Goal: Information Seeking & Learning: Learn about a topic

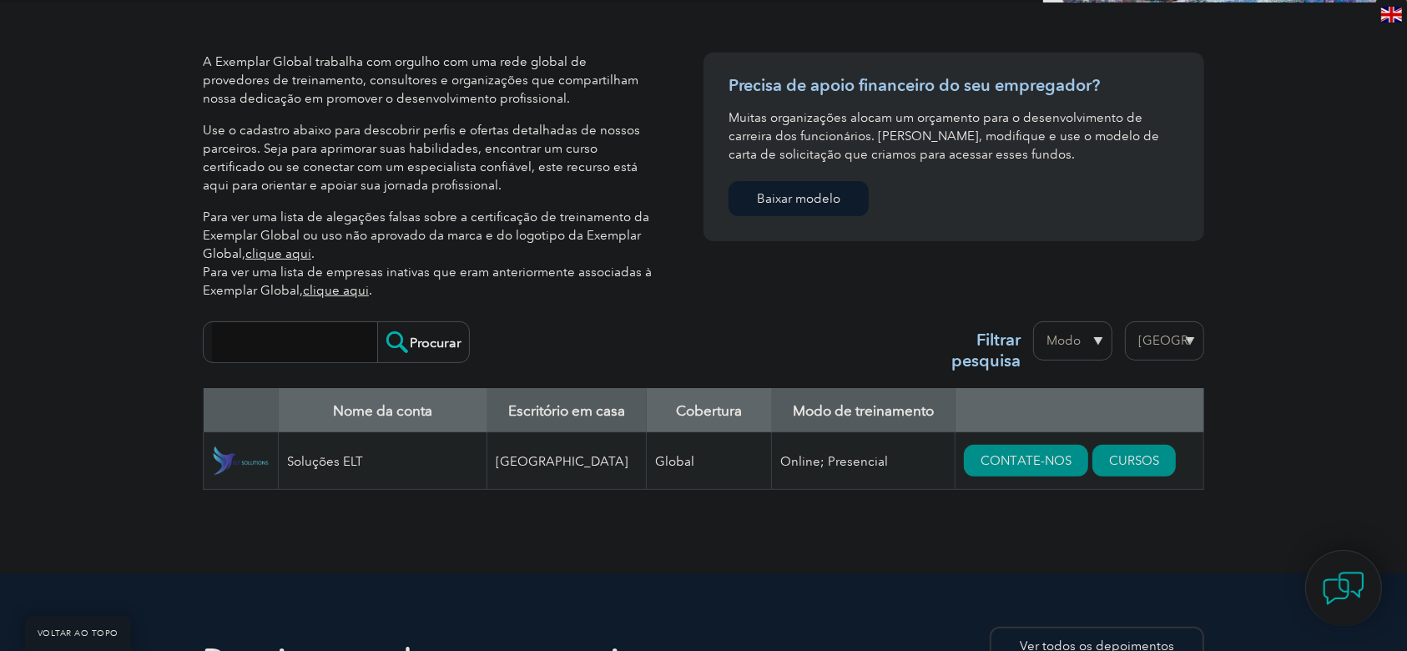
scroll to position [391, 0]
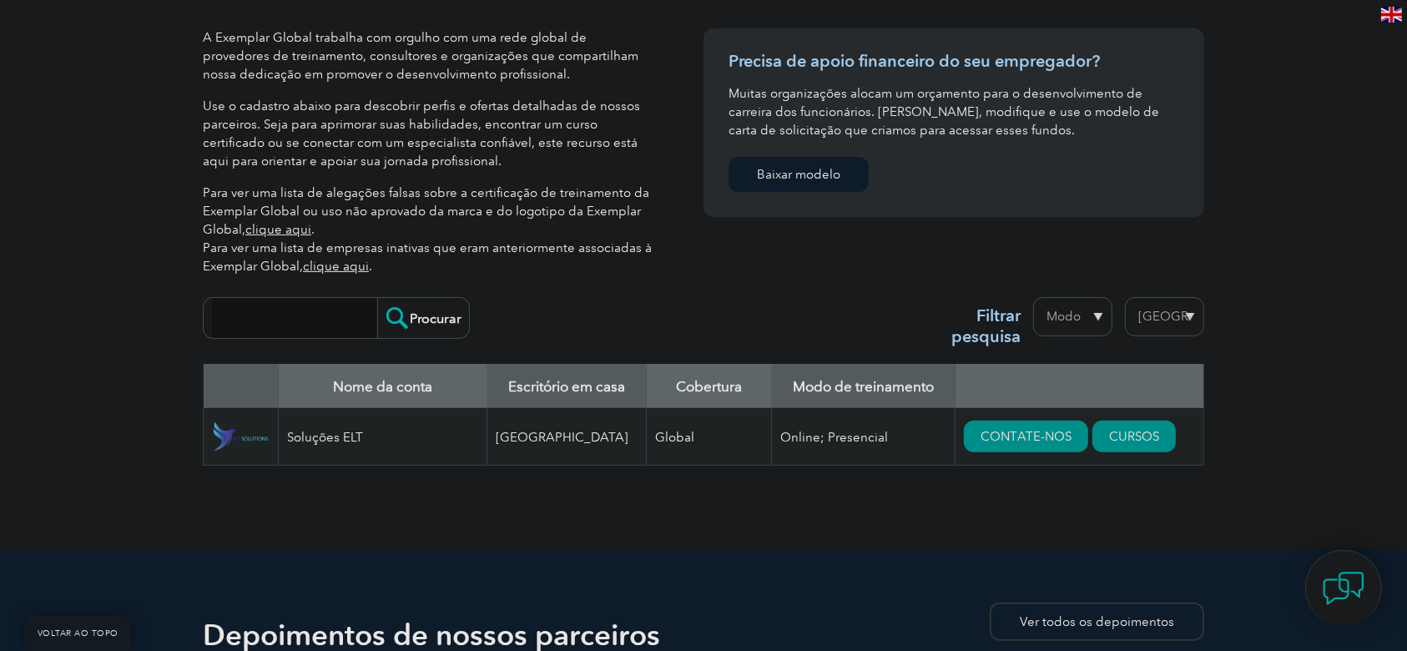
click at [1172, 315] on select "Região [GEOGRAPHIC_DATA] [GEOGRAPHIC_DATA] [GEOGRAPHIC_DATA] [GEOGRAPHIC_DATA] …" at bounding box center [1164, 316] width 79 height 39
select select "[GEOGRAPHIC_DATA]"
click at [1125, 297] on select "Região [GEOGRAPHIC_DATA] [GEOGRAPHIC_DATA] [GEOGRAPHIC_DATA] [GEOGRAPHIC_DATA] …" at bounding box center [1164, 316] width 79 height 39
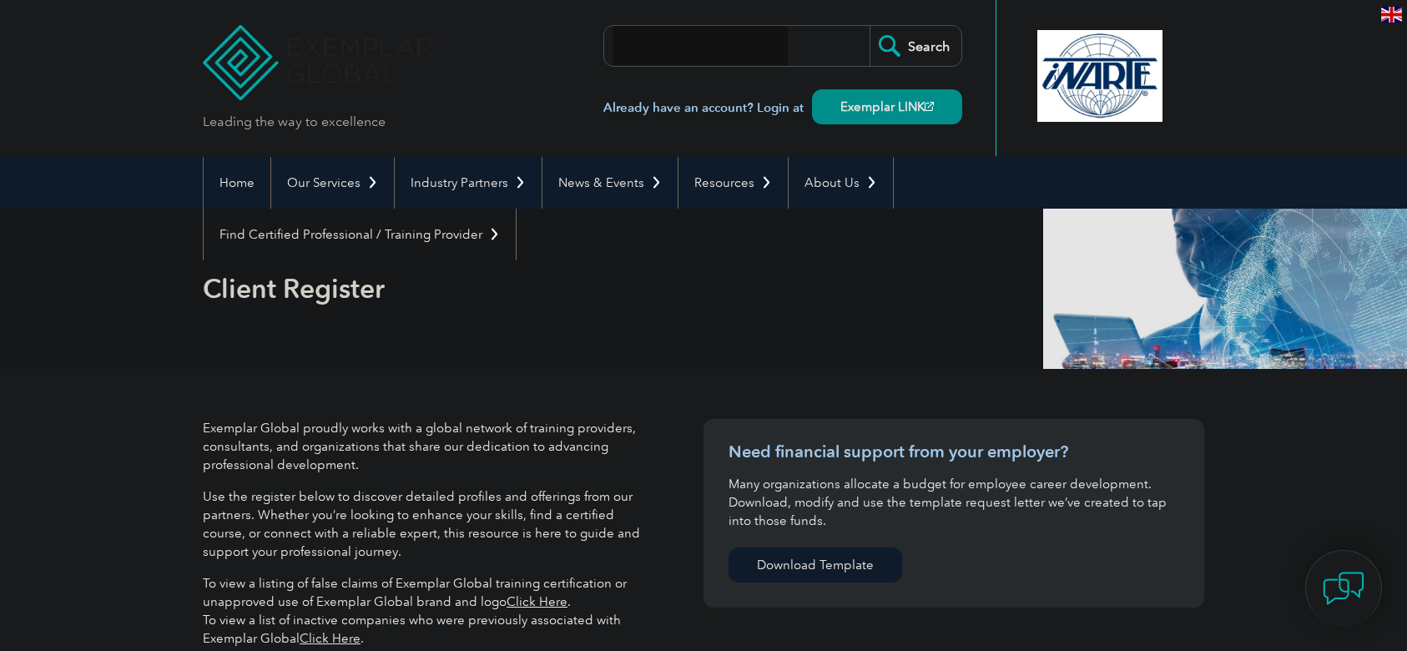
select select "[GEOGRAPHIC_DATA]"
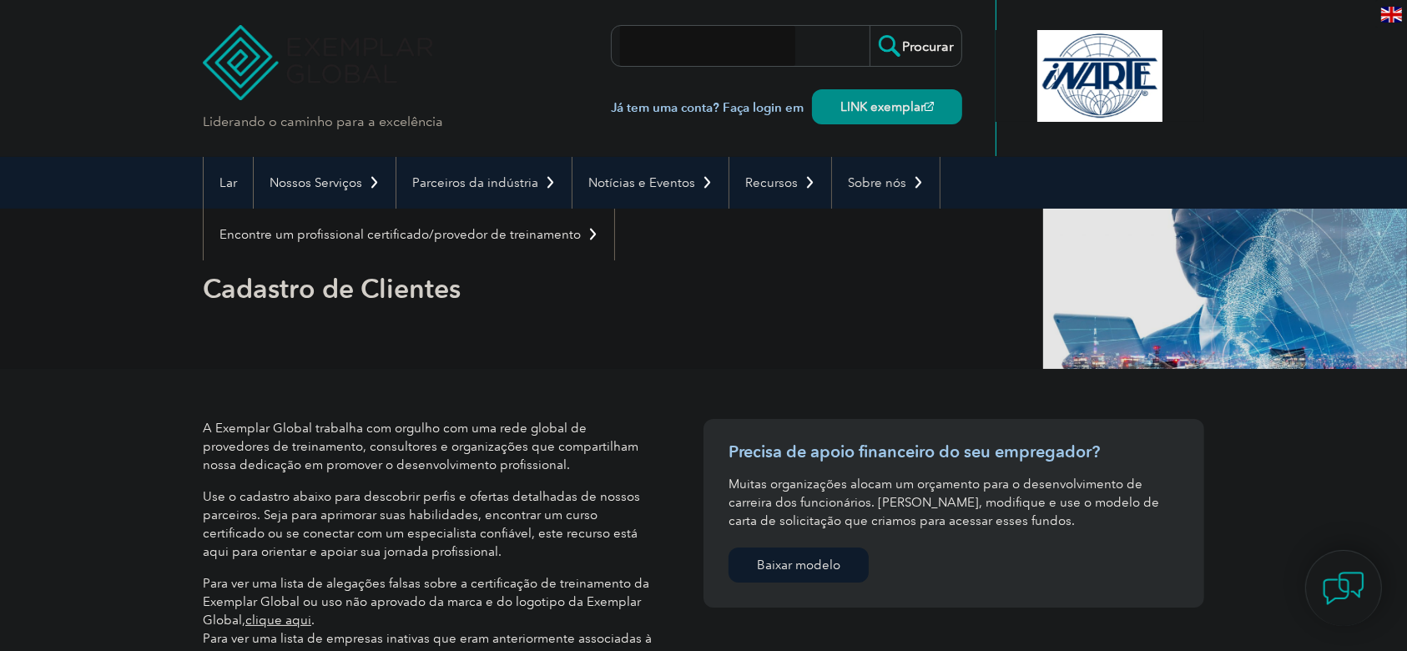
click at [1315, 83] on header "Liderando o caminho para a excelência ▼" at bounding box center [703, 78] width 1407 height 157
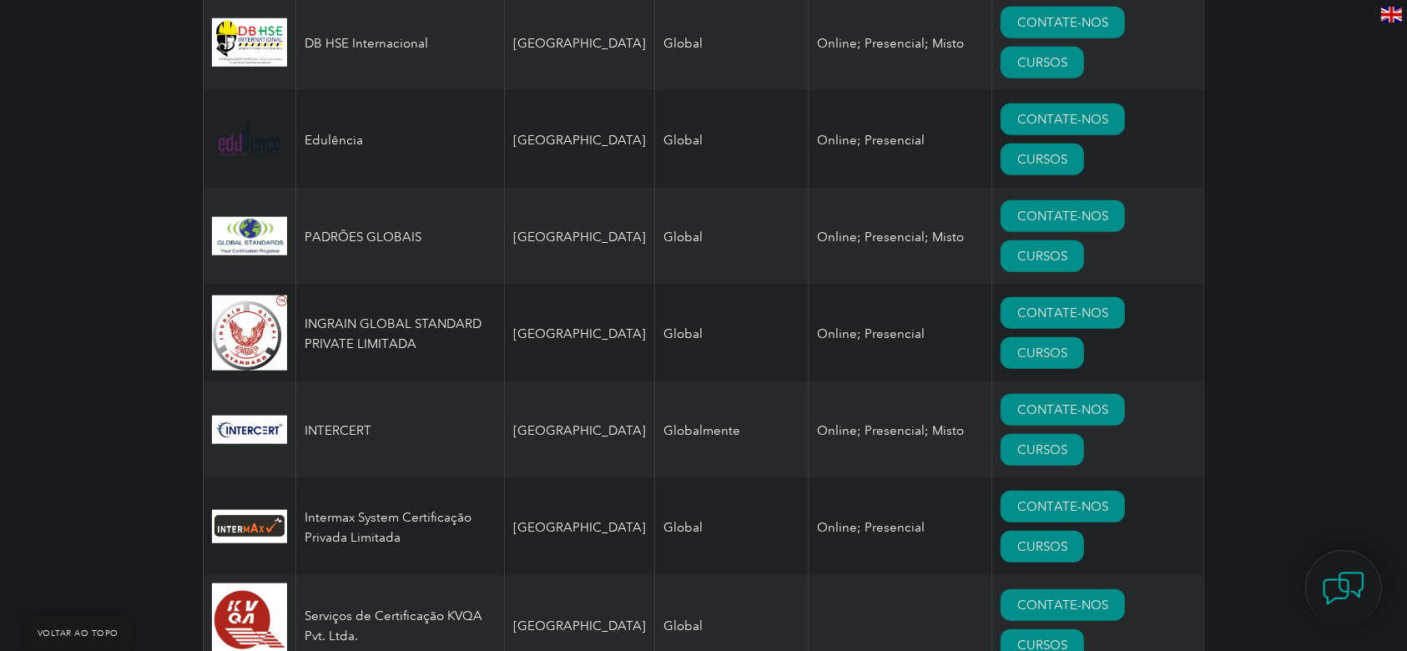
scroll to position [1782, 0]
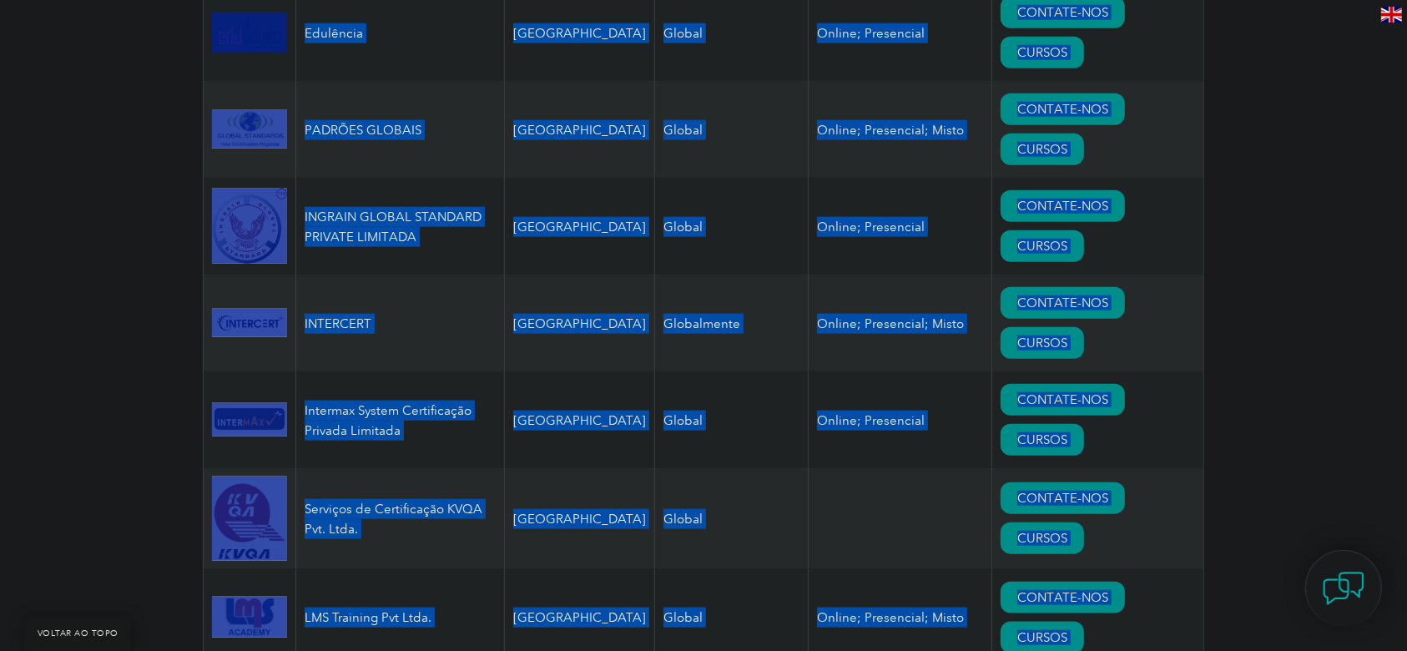
drag, startPoint x: 1404, startPoint y: 252, endPoint x: 1423, endPoint y: 307, distance: 58.1
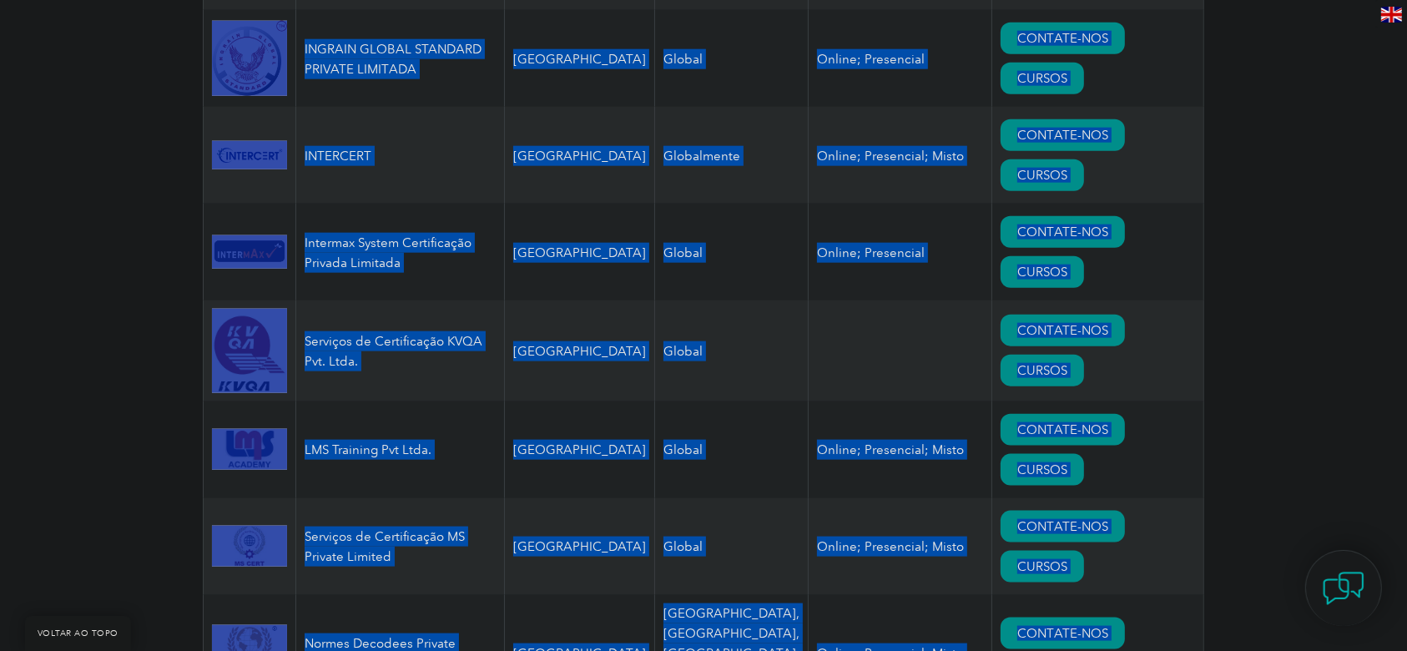
scroll to position [2250, 0]
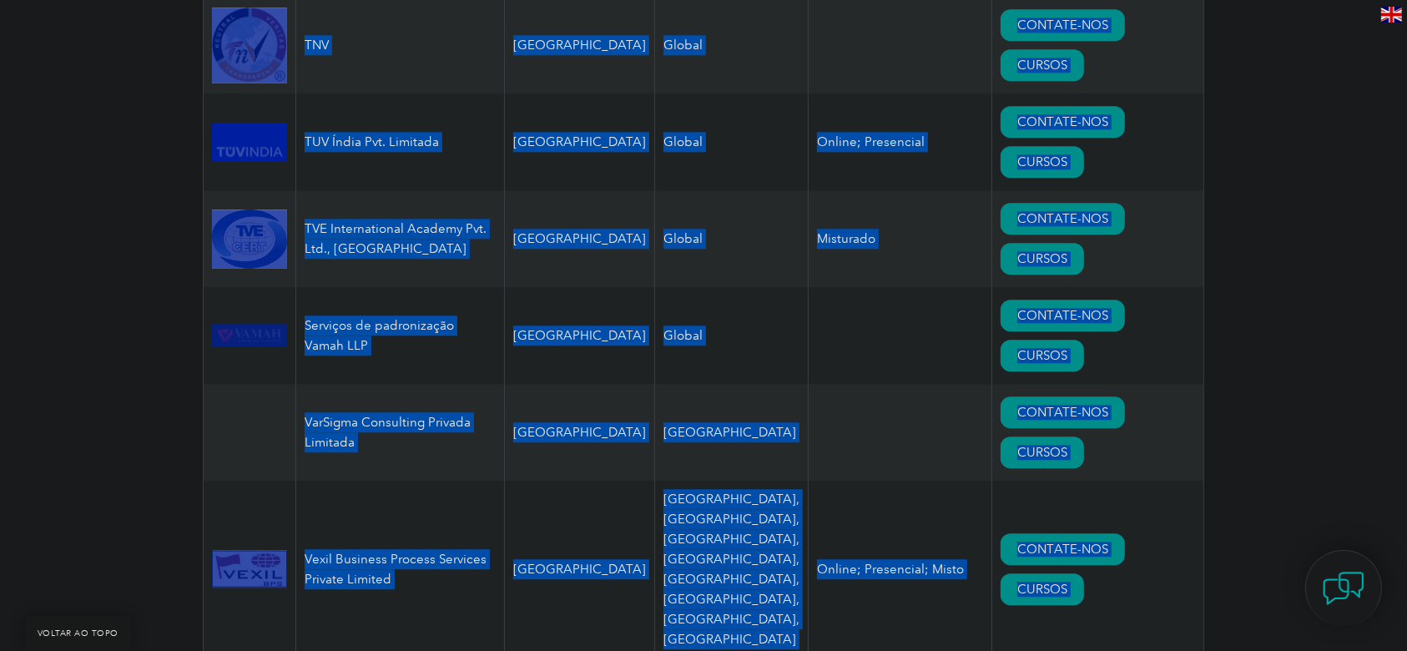
drag, startPoint x: 260, startPoint y: 335, endPoint x: 1142, endPoint y: 703, distance: 954.9
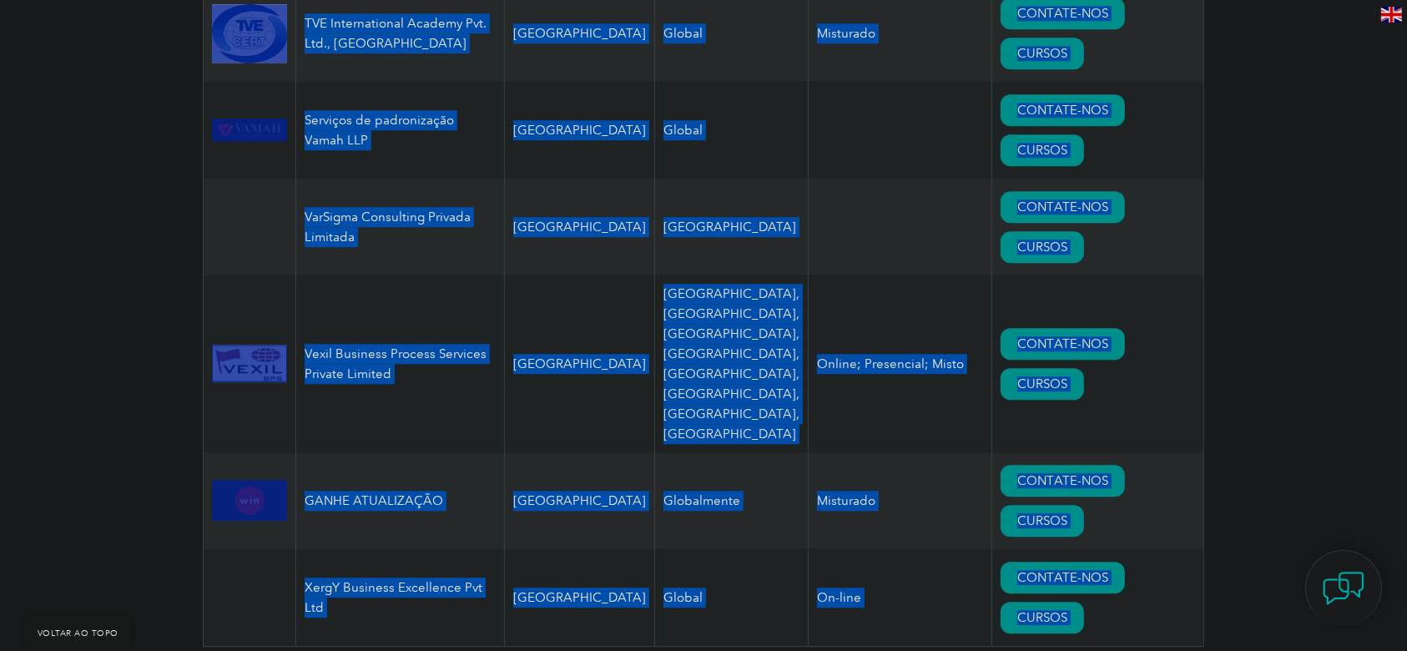
copy body "Nome da conta Escritório em casa Cobertura Modo de treinamento ARM INOVAÇÕES PR…"
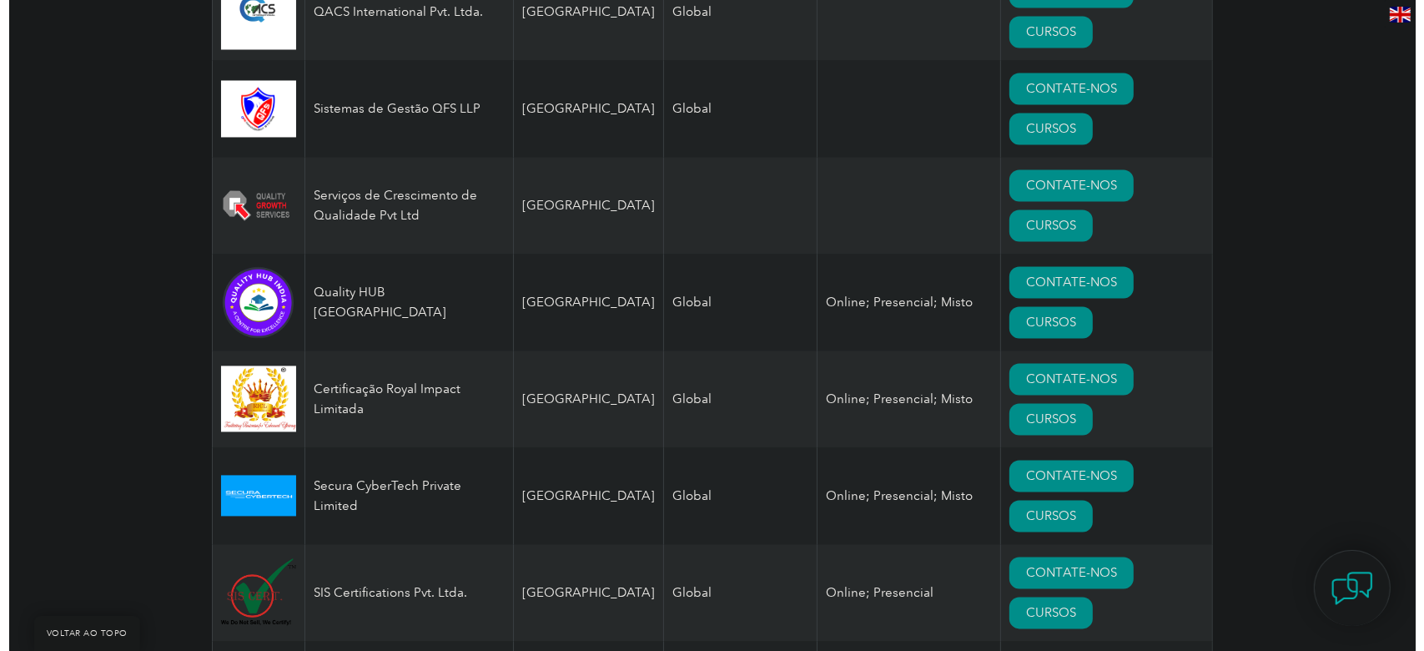
scroll to position [3233, 0]
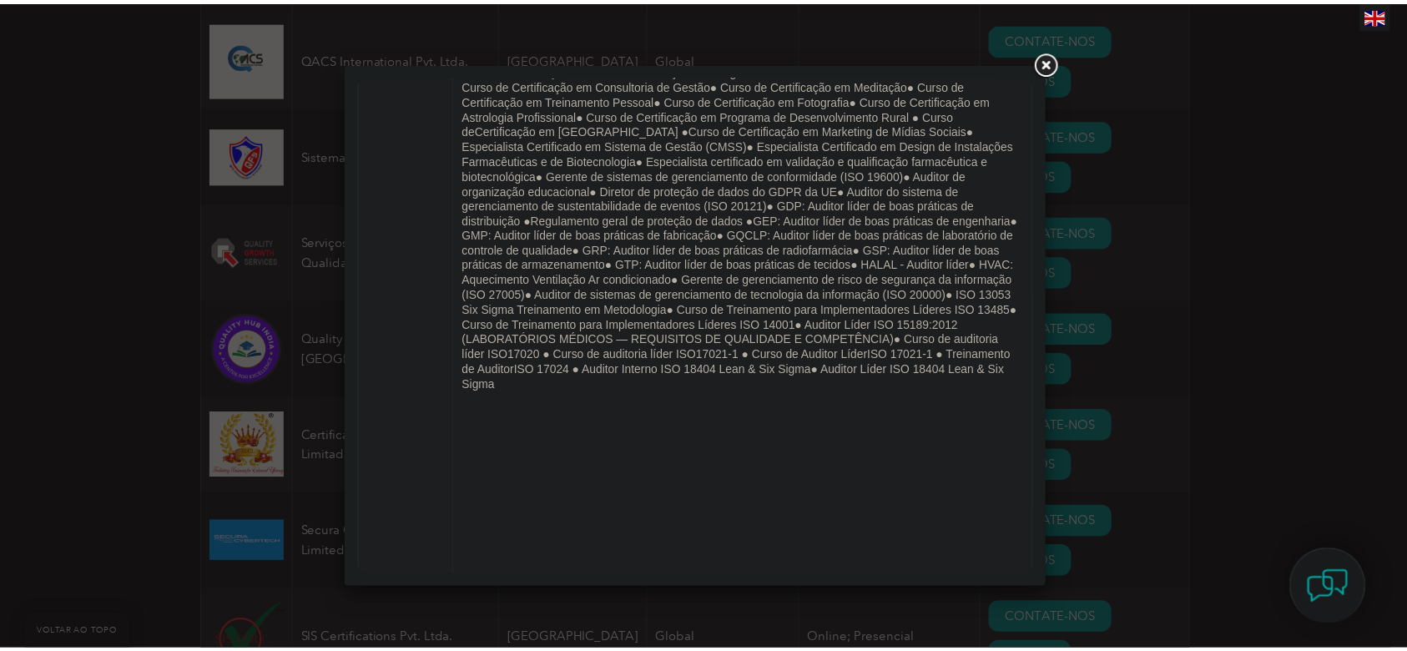
scroll to position [0, 0]
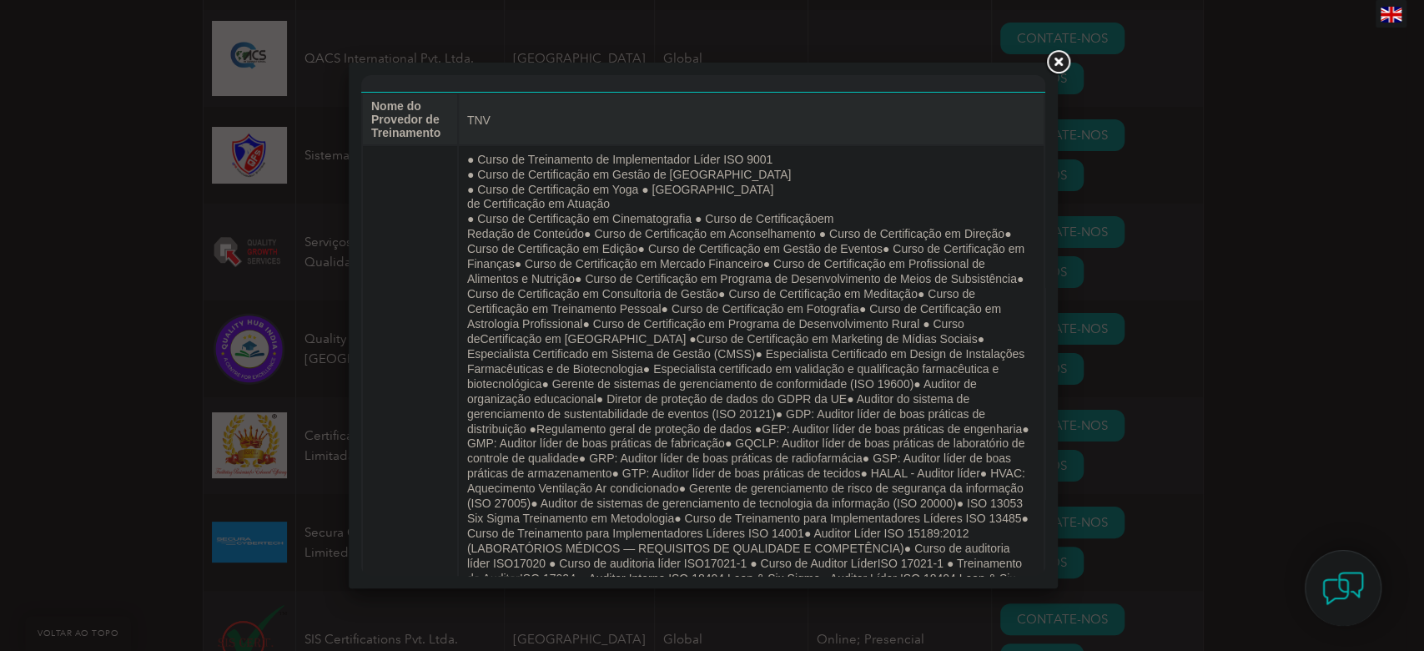
click at [1063, 65] on link at bounding box center [1058, 63] width 30 height 30
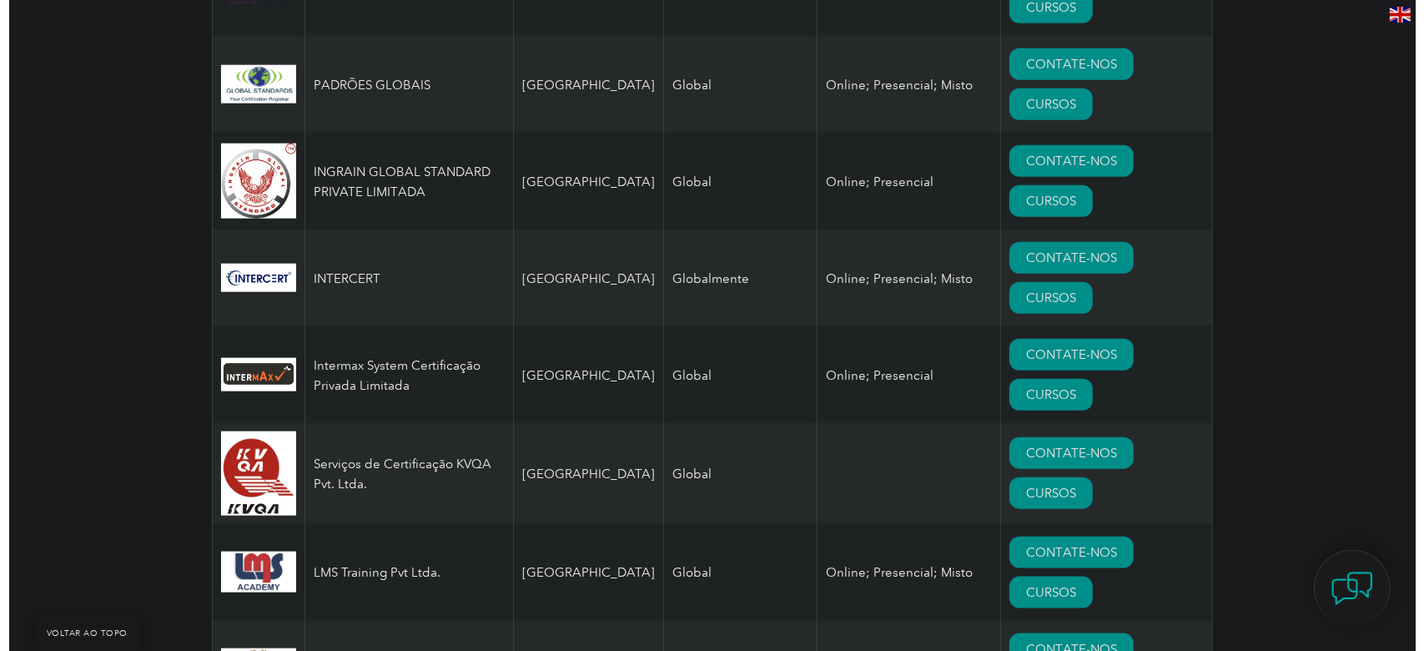
scroll to position [1787, 0]
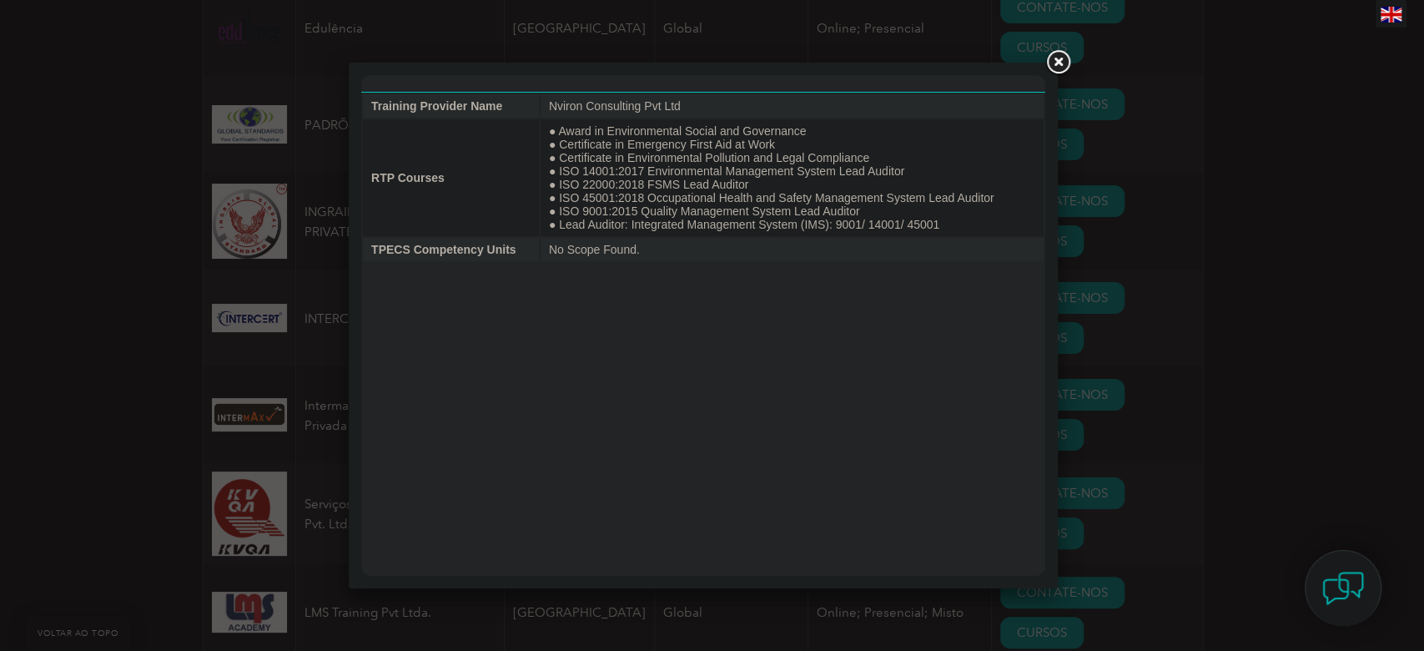
scroll to position [0, 0]
